Goal: Task Accomplishment & Management: Manage account settings

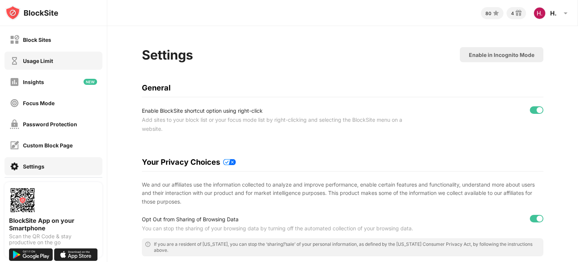
click at [50, 58] on div "Usage Limit" at bounding box center [38, 61] width 30 height 6
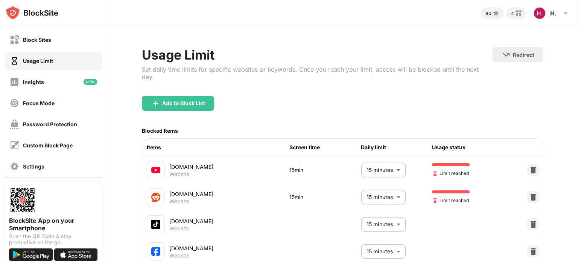
scroll to position [59, 0]
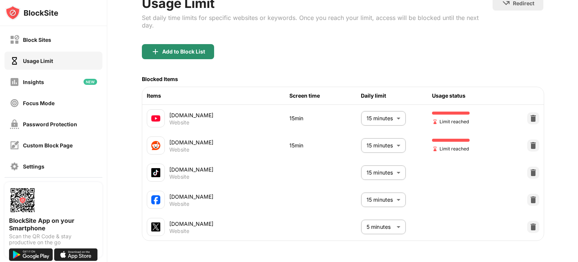
click at [190, 49] on div "Add to Block List" at bounding box center [183, 52] width 43 height 6
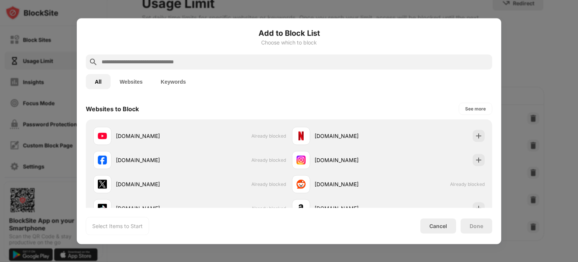
click at [190, 62] on input "text" at bounding box center [295, 61] width 388 height 9
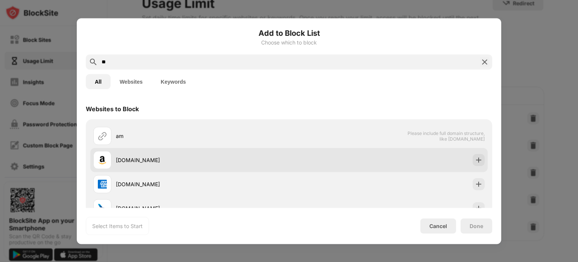
type input "**"
click at [166, 165] on div "amazon.com" at bounding box center [191, 160] width 196 height 18
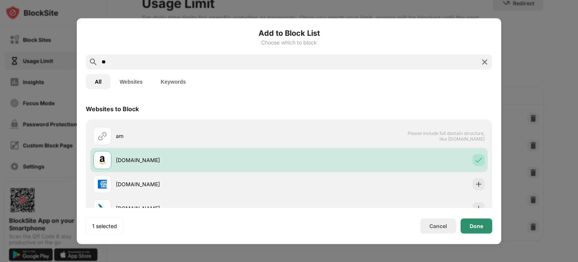
click at [477, 227] on div "Done" at bounding box center [477, 225] width 14 height 6
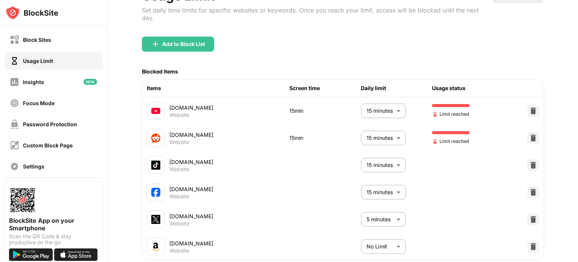
click at [382, 244] on body "Block Sites Usage Limit Insights Focus Mode Password Protection Custom Block Pa…" at bounding box center [289, 131] width 578 height 262
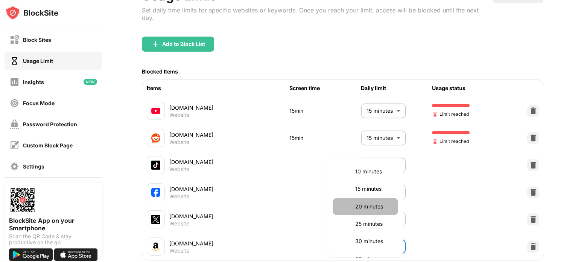
click at [388, 206] on p "20 minutes" at bounding box center [374, 206] width 38 height 8
type input "**"
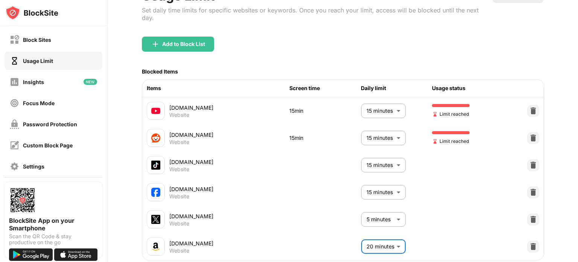
scroll to position [86, 0]
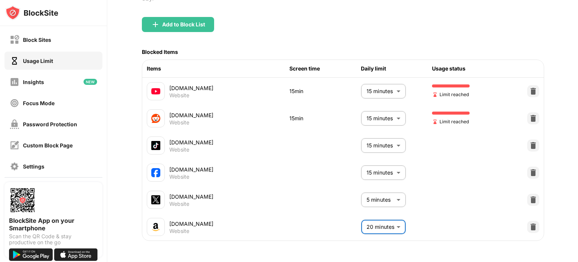
click at [426, 246] on div "Usage Limit Set daily time limits for specific websites or keywords. Once you r…" at bounding box center [342, 104] width 471 height 314
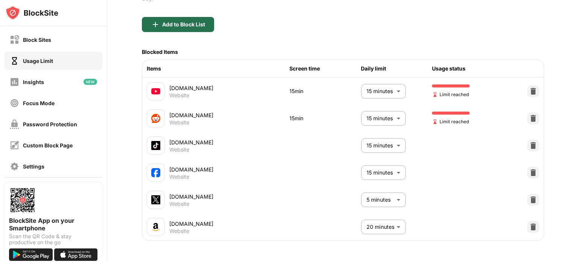
click at [187, 19] on div "Add to Block List" at bounding box center [178, 24] width 72 height 15
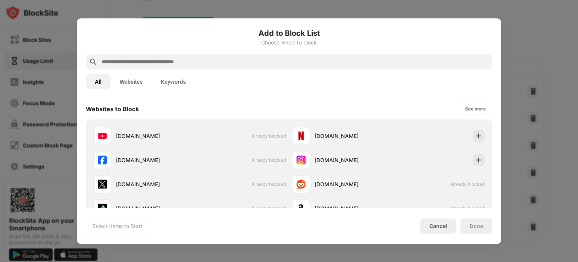
click at [140, 83] on button "Websites" at bounding box center [131, 81] width 41 height 15
click at [163, 83] on button "Keywords" at bounding box center [173, 81] width 43 height 15
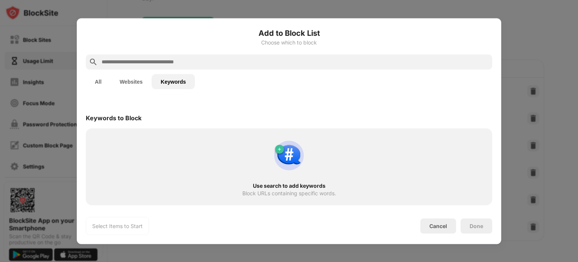
click at [308, 158] on div "Use search to add keywords Block URLs containing specific words." at bounding box center [289, 167] width 398 height 68
click at [291, 158] on img at bounding box center [289, 155] width 36 height 36
click at [145, 58] on input "text" at bounding box center [295, 61] width 388 height 9
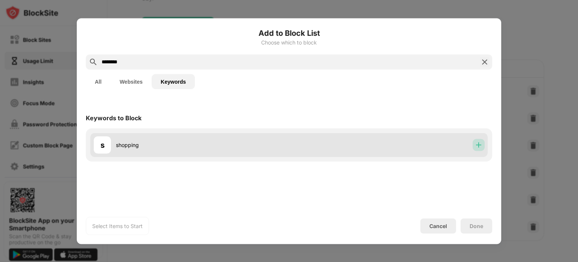
click at [484, 145] on div at bounding box center [479, 145] width 12 height 12
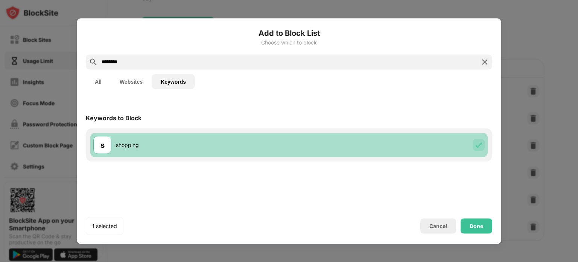
click at [484, 145] on div at bounding box center [479, 145] width 12 height 12
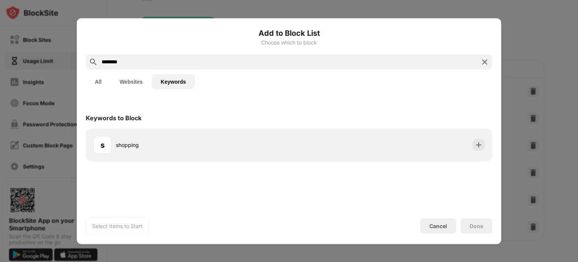
drag, startPoint x: 141, startPoint y: 63, endPoint x: 20, endPoint y: 41, distance: 122.7
click at [20, 261] on div "Add to Block List Choose which to block ******** All Websites Keywords Keywords…" at bounding box center [289, 262] width 578 height 0
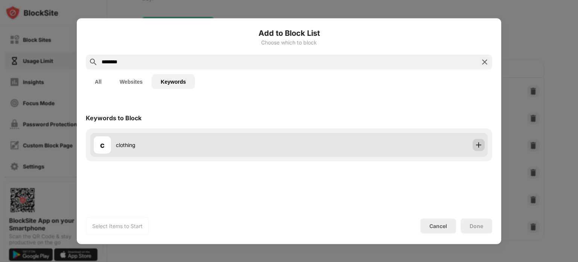
type input "********"
click at [481, 142] on img at bounding box center [479, 145] width 8 height 8
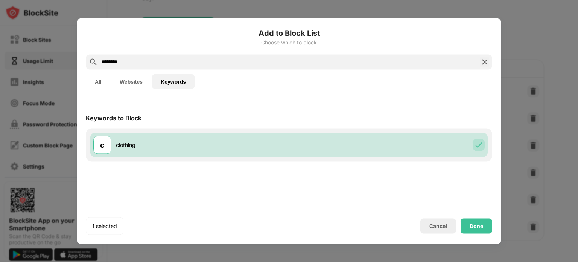
click at [88, 82] on button "All" at bounding box center [98, 81] width 25 height 15
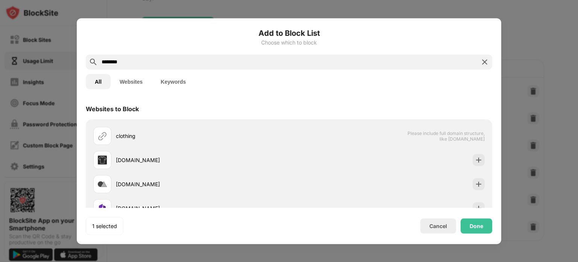
drag, startPoint x: 254, startPoint y: 102, endPoint x: 259, endPoint y: 237, distance: 134.9
click at [259, 237] on div "Add to Block List Choose which to block ******** All Websites Keywords Websites…" at bounding box center [289, 130] width 425 height 225
click at [127, 104] on div "Websites to Block" at bounding box center [289, 108] width 407 height 21
click at [169, 81] on button "Keywords" at bounding box center [173, 81] width 43 height 15
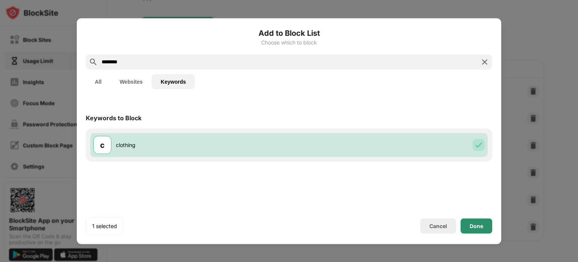
click at [474, 222] on div "Done" at bounding box center [477, 225] width 14 height 6
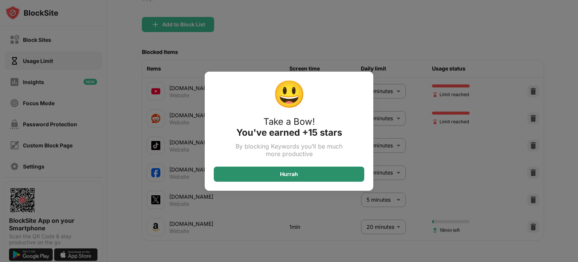
click at [318, 175] on div "Hurrah" at bounding box center [289, 173] width 151 height 15
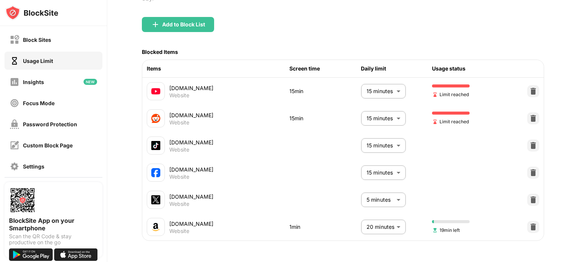
scroll to position [86, 0]
click at [378, 215] on body "Block Sites Usage Limit Insights Focus Mode Password Protection Custom Block Pa…" at bounding box center [289, 131] width 578 height 262
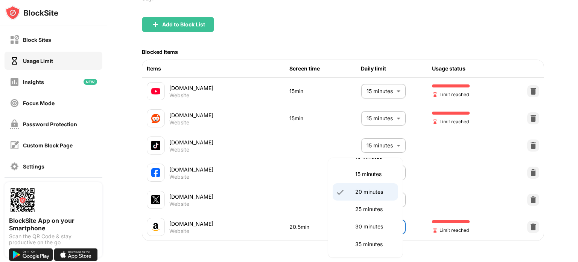
scroll to position [78, 0]
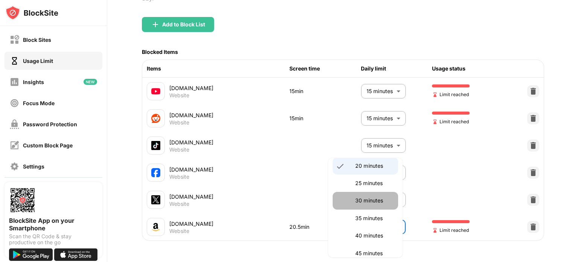
click at [382, 197] on p "30 minutes" at bounding box center [374, 200] width 38 height 8
type input "**"
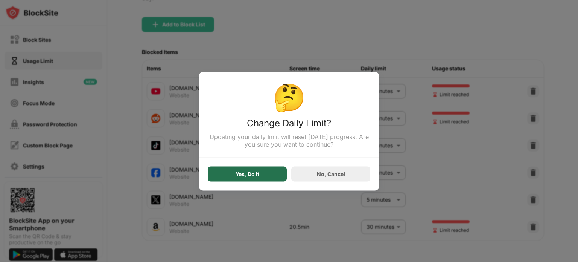
click at [257, 172] on div "Yes, Do It" at bounding box center [248, 174] width 24 height 6
